Goal: Navigation & Orientation: Find specific page/section

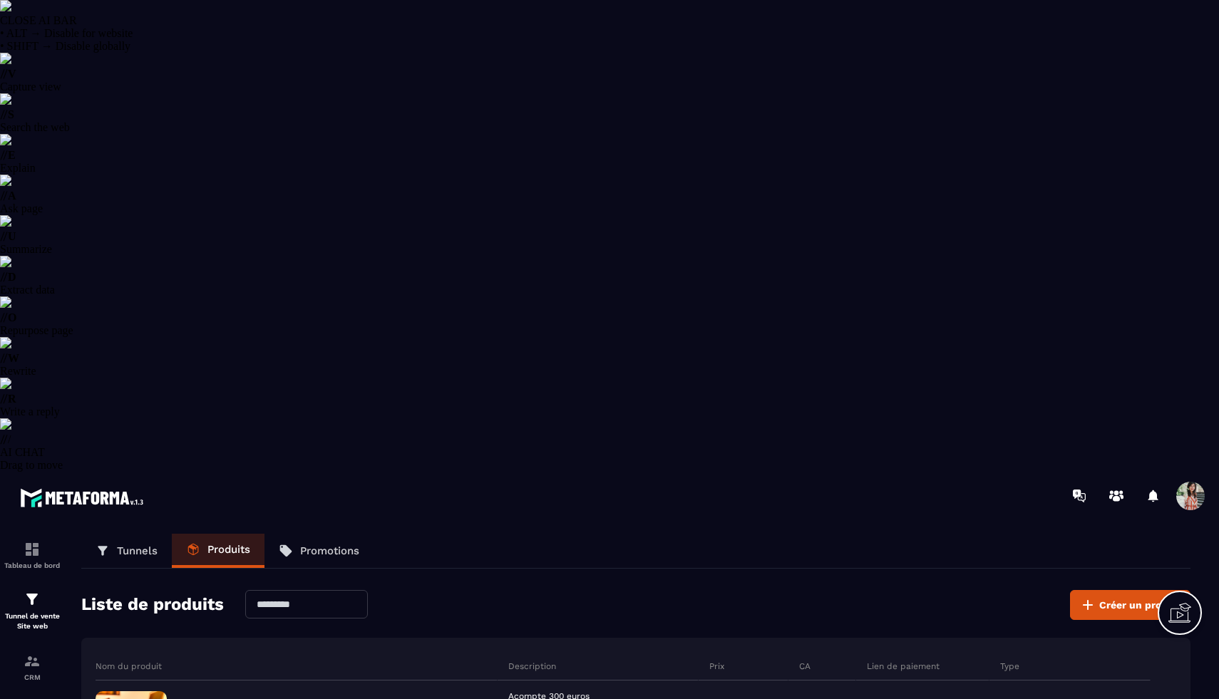
select select "******"
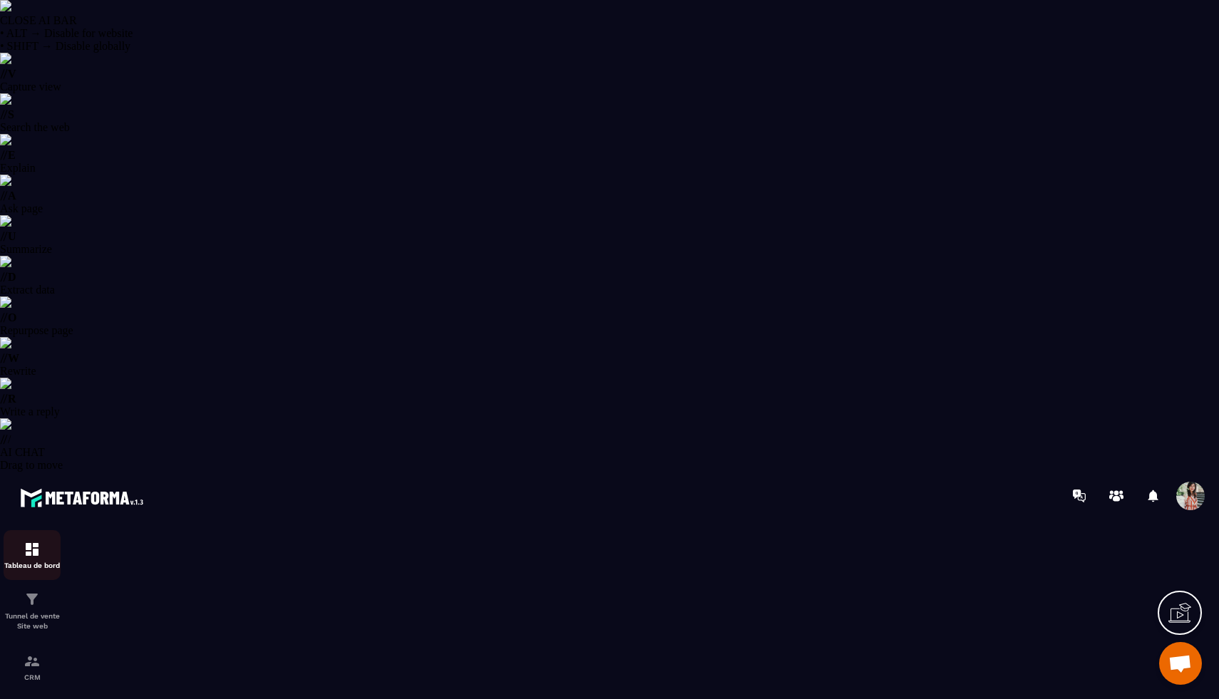
click at [46, 562] on p "Tableau de bord" at bounding box center [32, 566] width 57 height 8
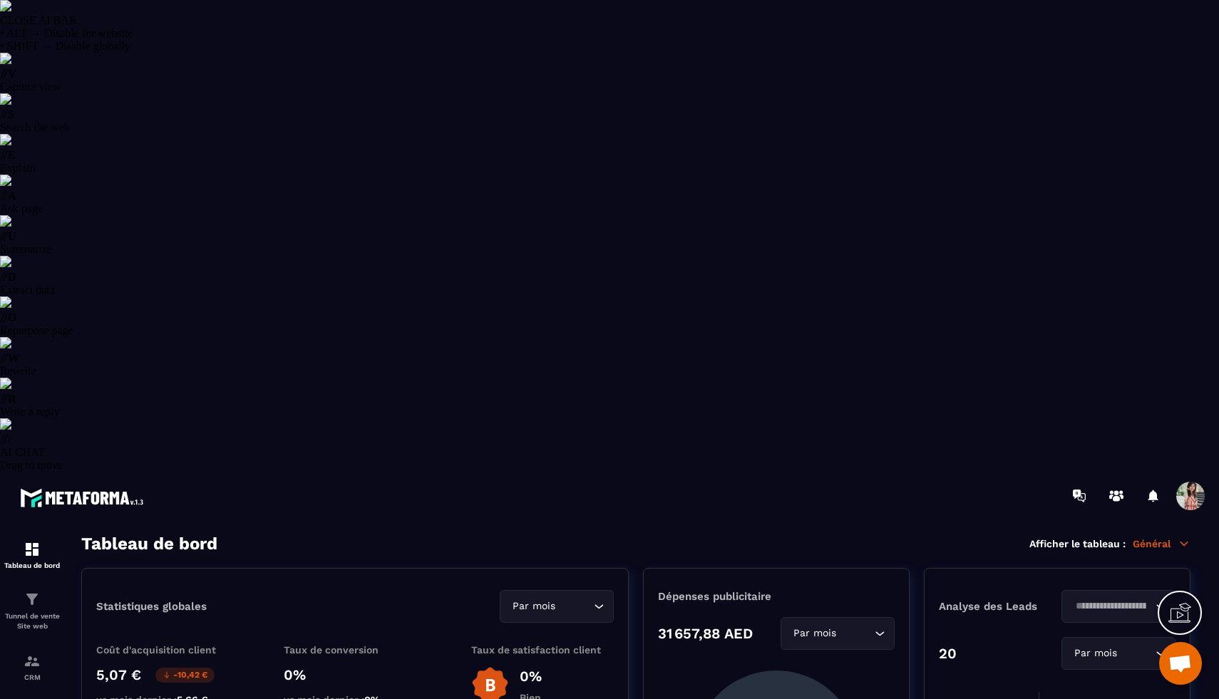
click at [1160, 537] on p "Général" at bounding box center [1162, 543] width 58 height 13
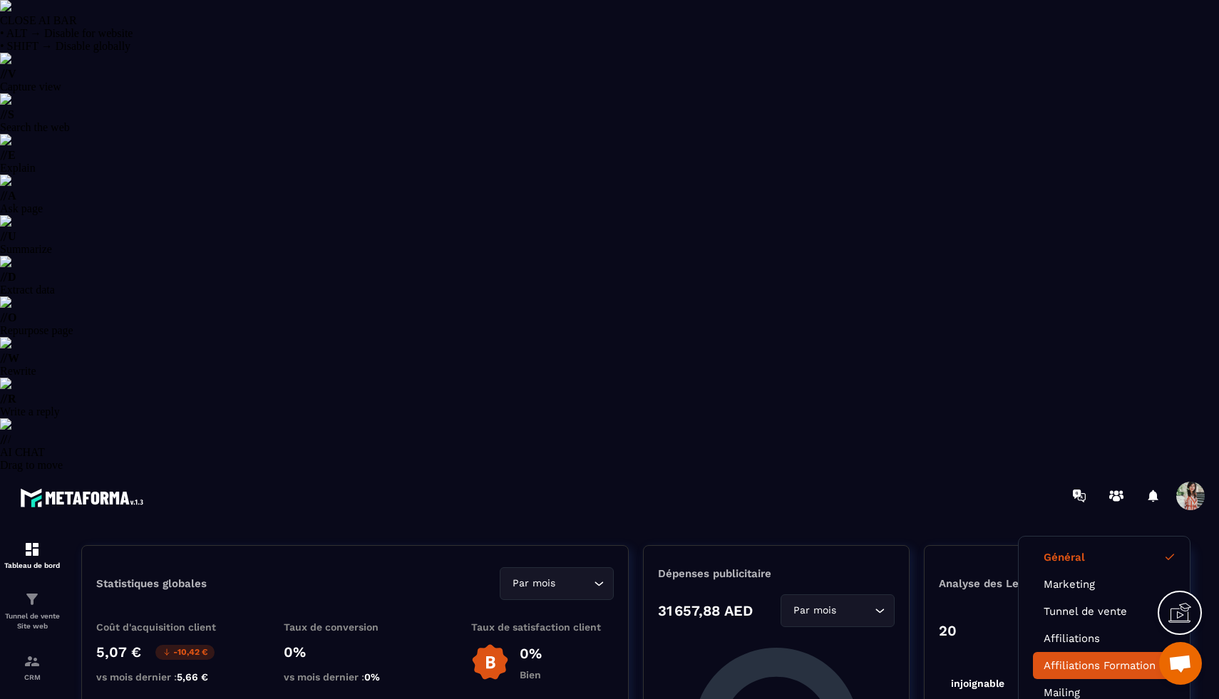
scroll to position [35, 0]
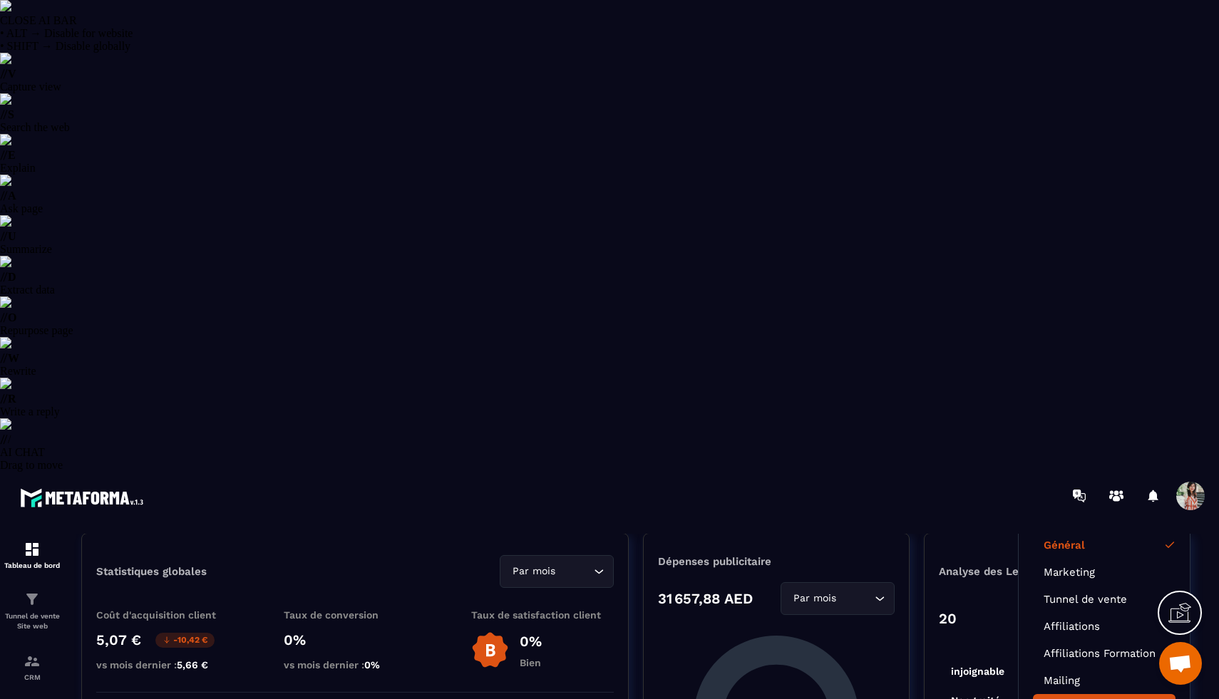
click at [1097, 699] on link "RDV téléphonique" at bounding box center [1103, 707] width 121 height 13
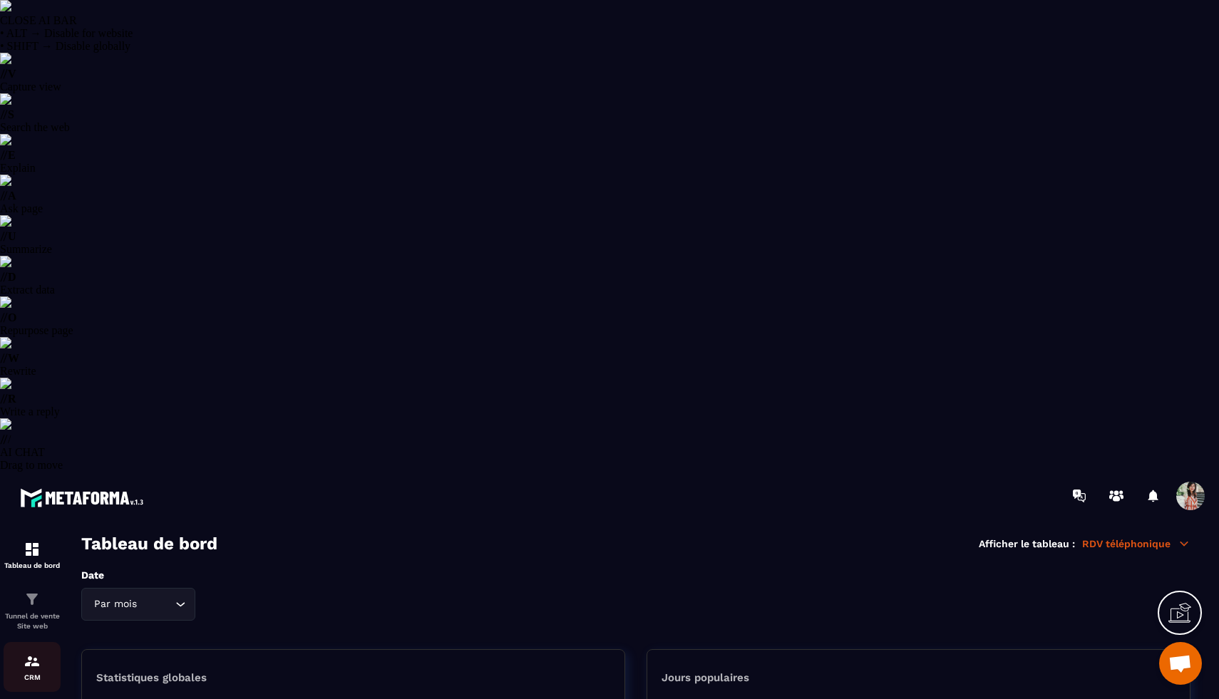
click at [33, 653] on div "CRM" at bounding box center [32, 667] width 57 height 29
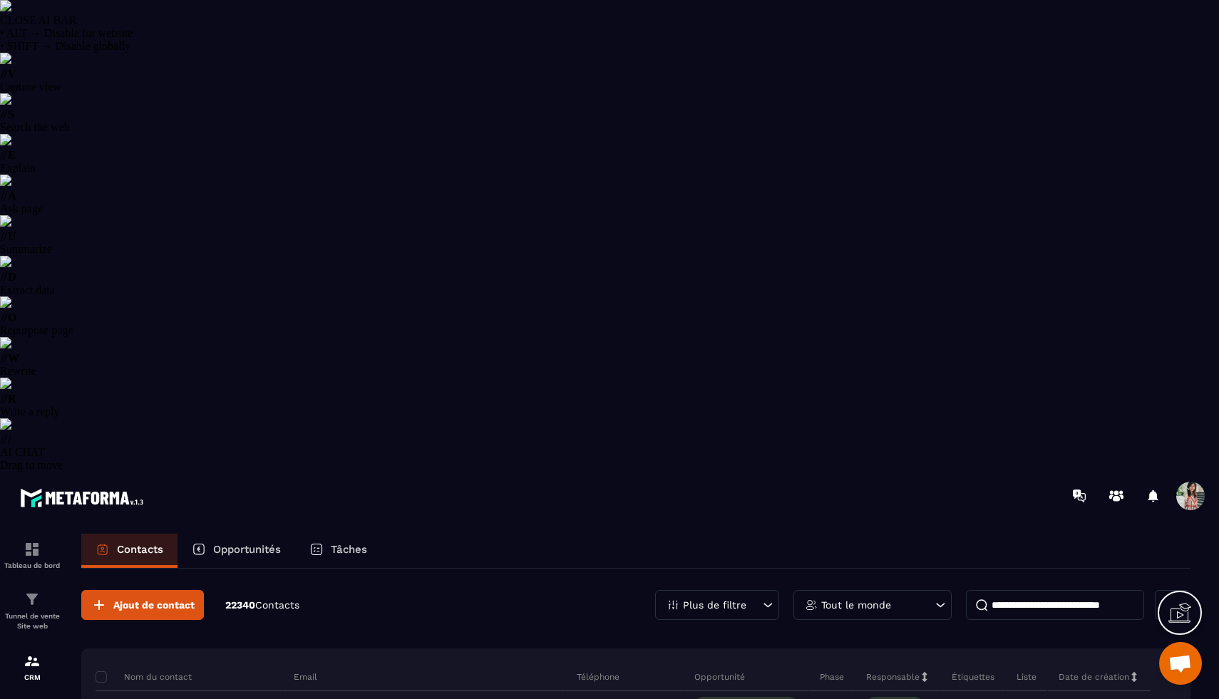
click at [224, 543] on p "Opportunités" at bounding box center [247, 549] width 68 height 13
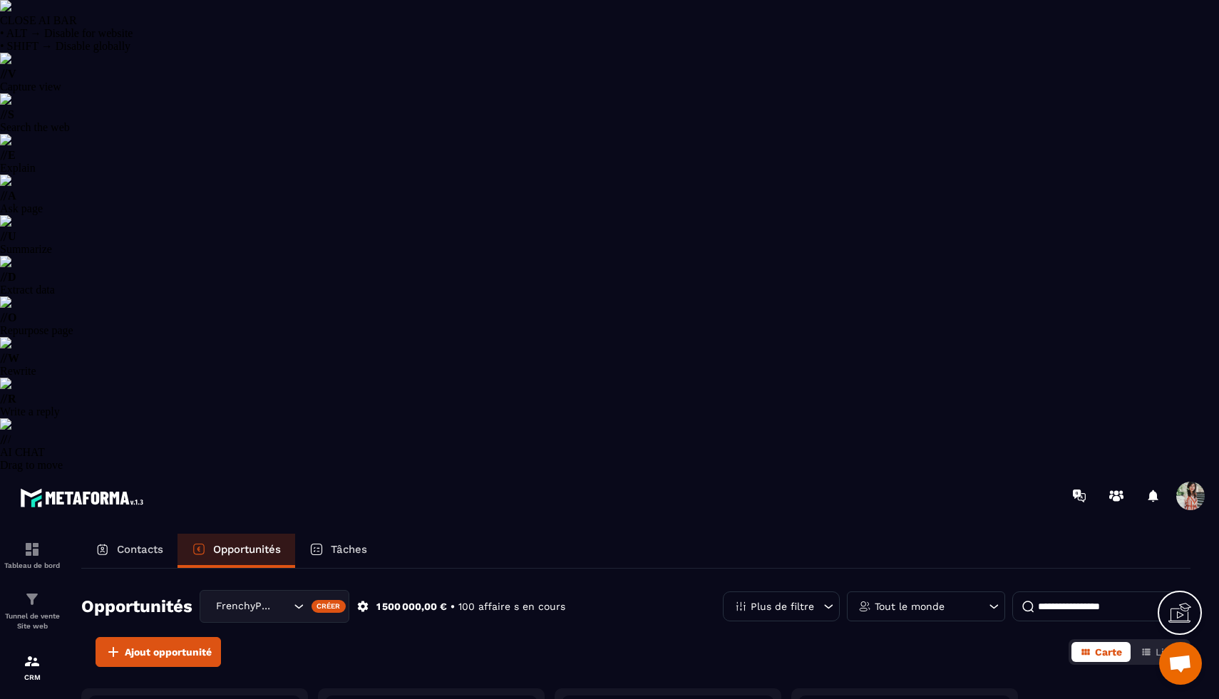
click at [796, 602] on p "Plus de filtre" at bounding box center [782, 607] width 63 height 10
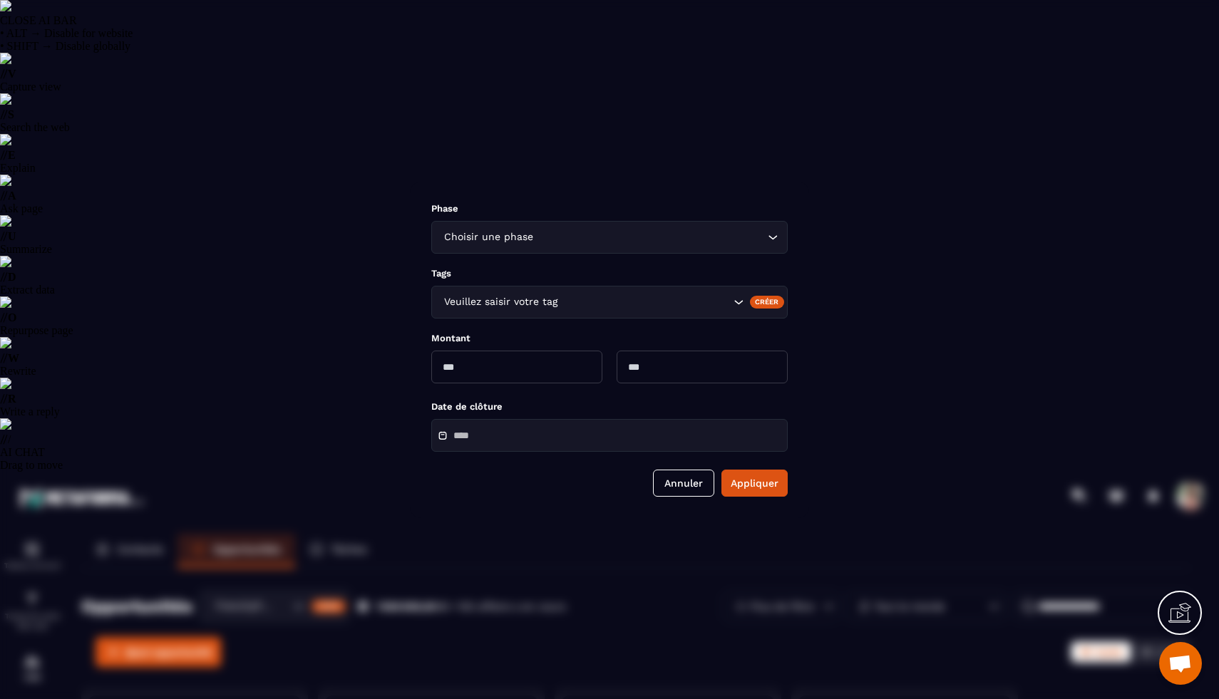
click at [367, 77] on div "Modal window" at bounding box center [609, 349] width 1219 height 699
click at [486, 315] on div "Veuillez saisir votre tag" at bounding box center [609, 302] width 356 height 33
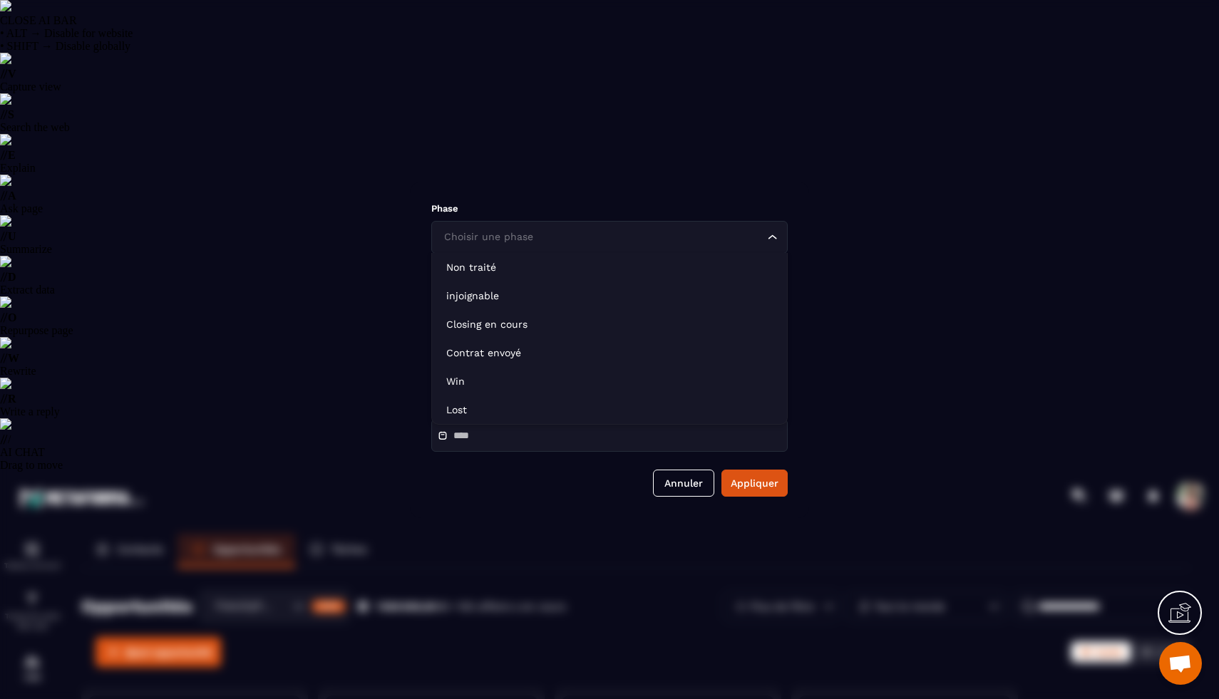
click at [494, 238] on div "Choisir une phase" at bounding box center [602, 238] width 326 height 16
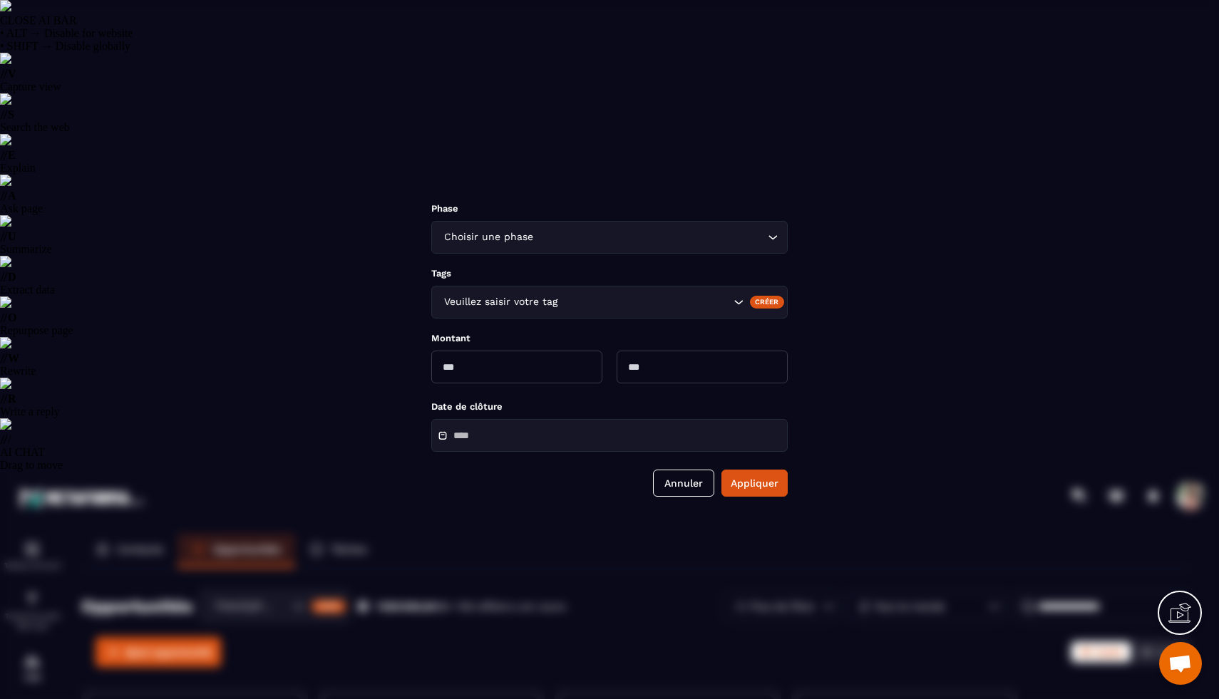
click at [625, 182] on div "Phase Choisir une phase Loading... Non traité injoignable Closing en cours Cont…" at bounding box center [609, 350] width 399 height 336
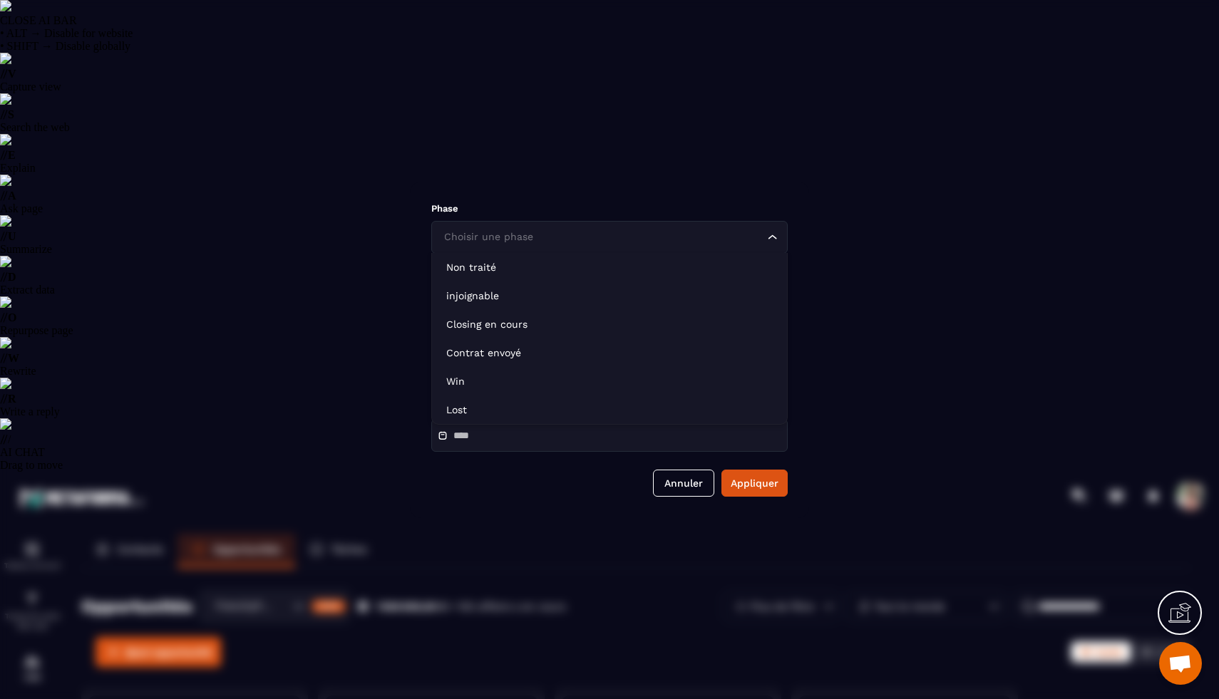
click at [772, 233] on icon "Search for option" at bounding box center [773, 237] width 14 height 14
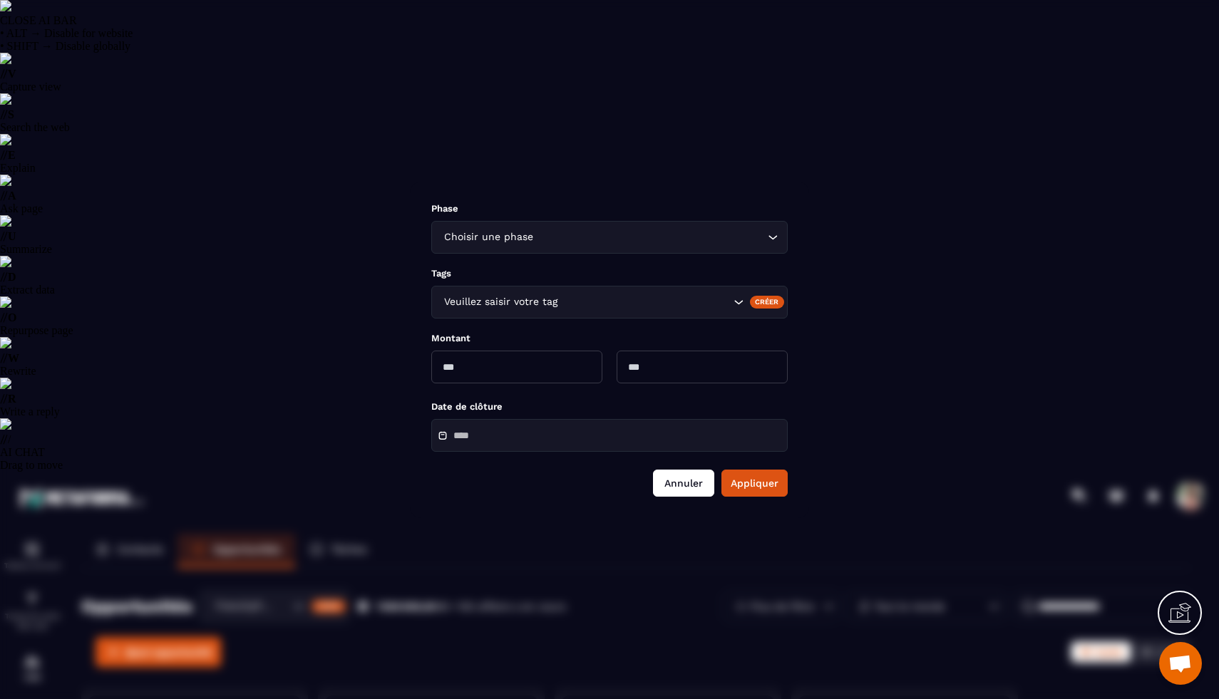
click at [684, 493] on button "Annuler" at bounding box center [683, 483] width 61 height 27
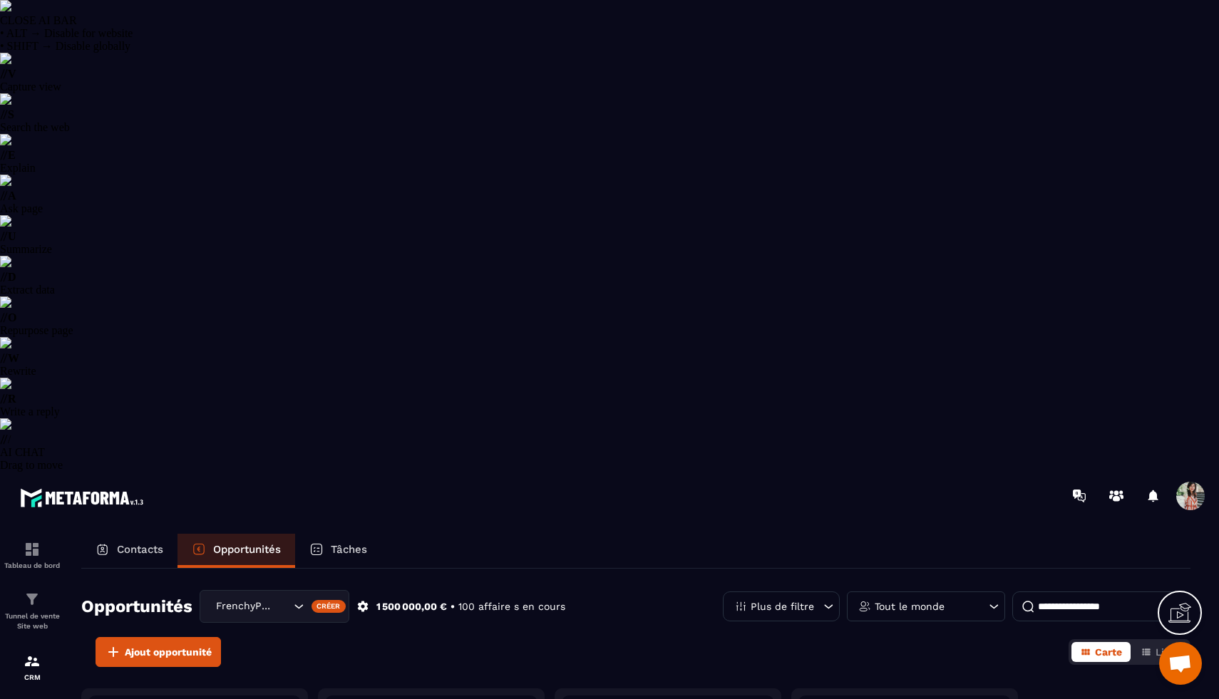
click at [335, 534] on div "Tâches" at bounding box center [338, 551] width 86 height 34
